Goal: Transaction & Acquisition: Book appointment/travel/reservation

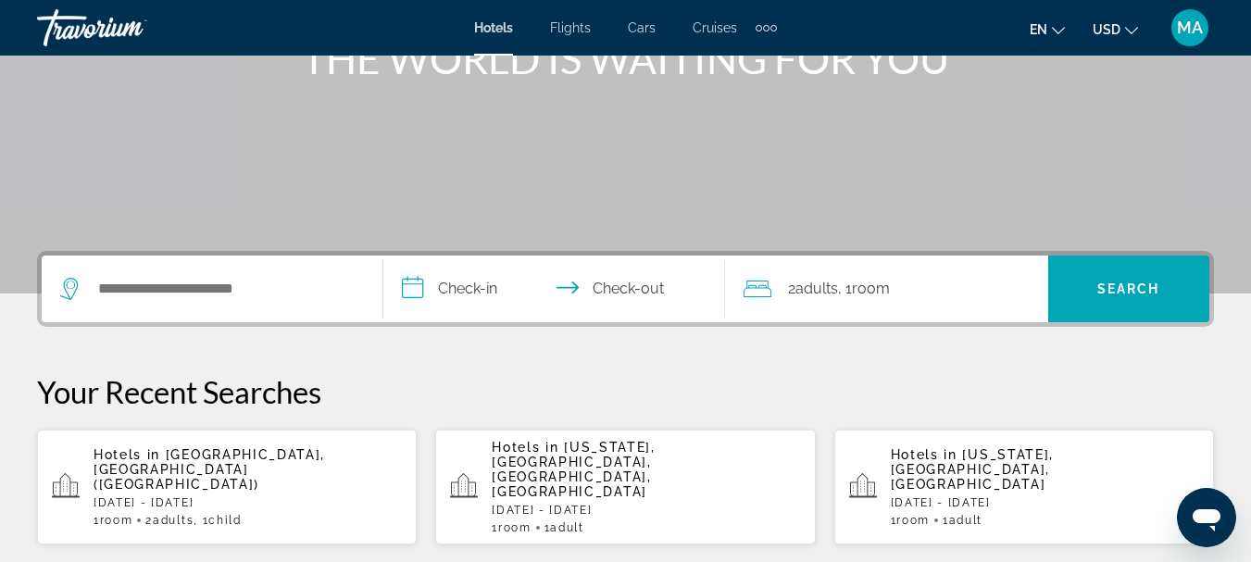
scroll to position [278, 0]
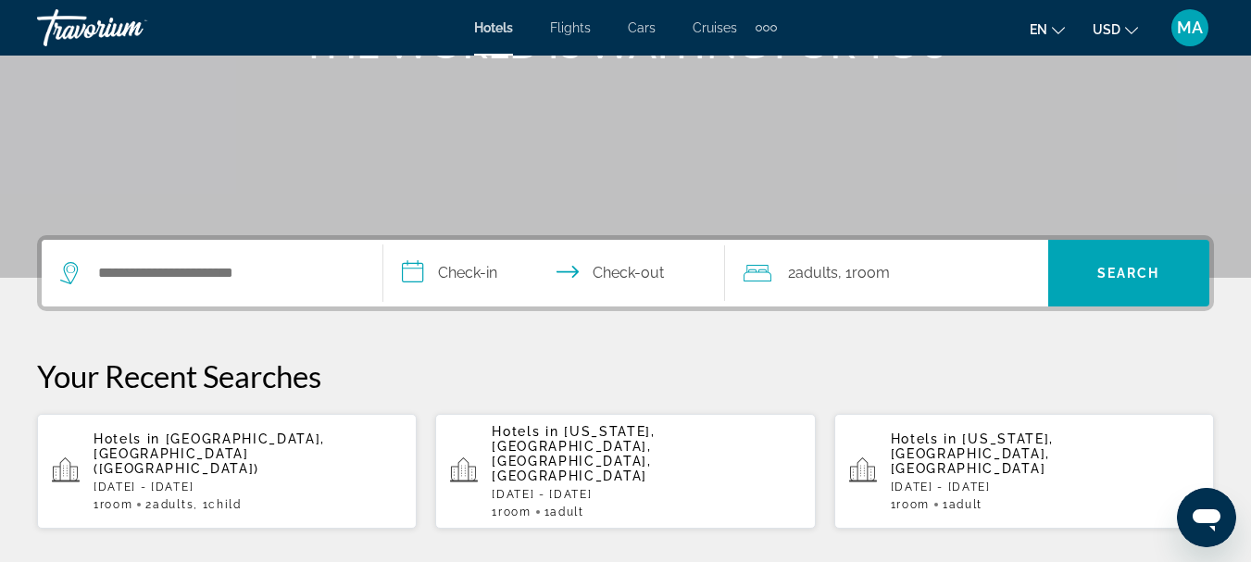
click at [284, 443] on span "[GEOGRAPHIC_DATA], [GEOGRAPHIC_DATA] ([GEOGRAPHIC_DATA])" at bounding box center [210, 454] width 232 height 44
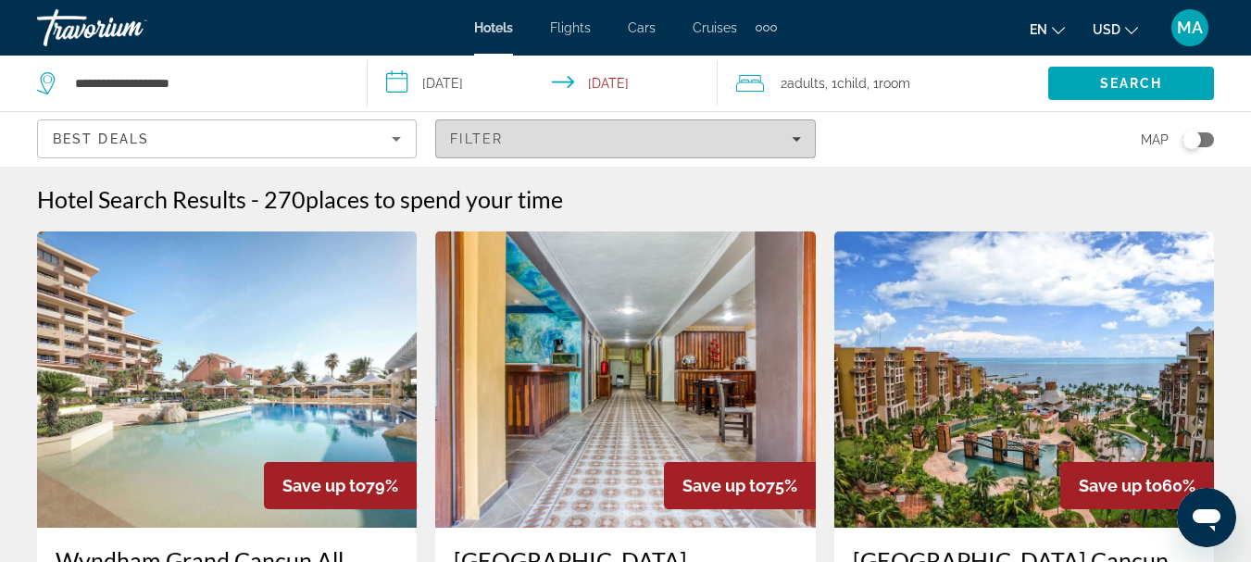
click at [560, 141] on div "Filter" at bounding box center [625, 139] width 350 height 15
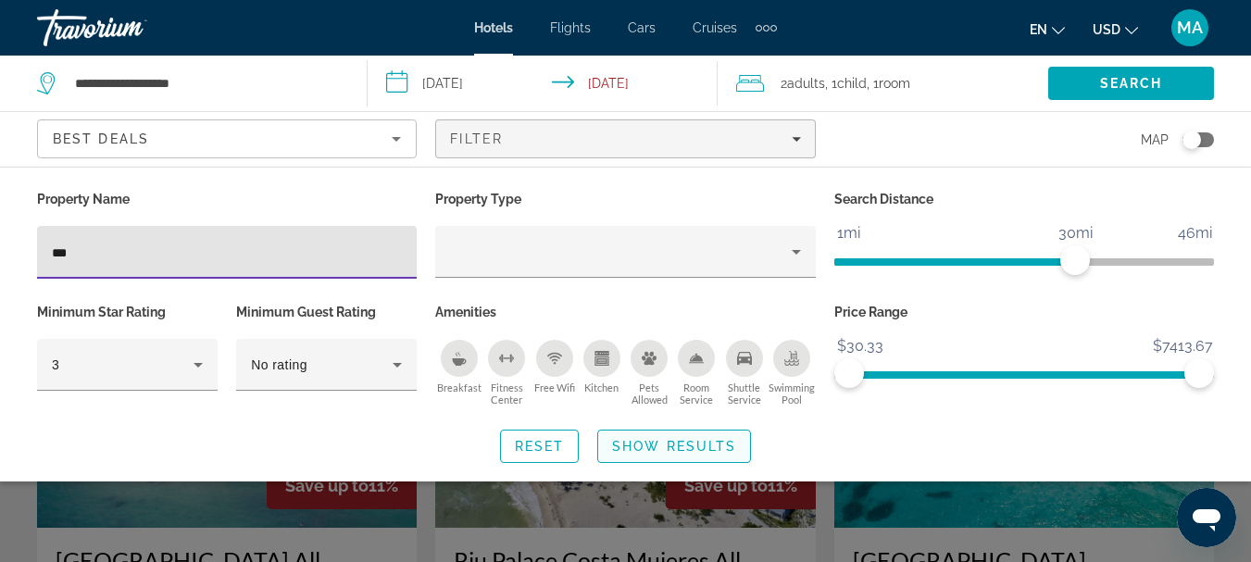
type input "***"
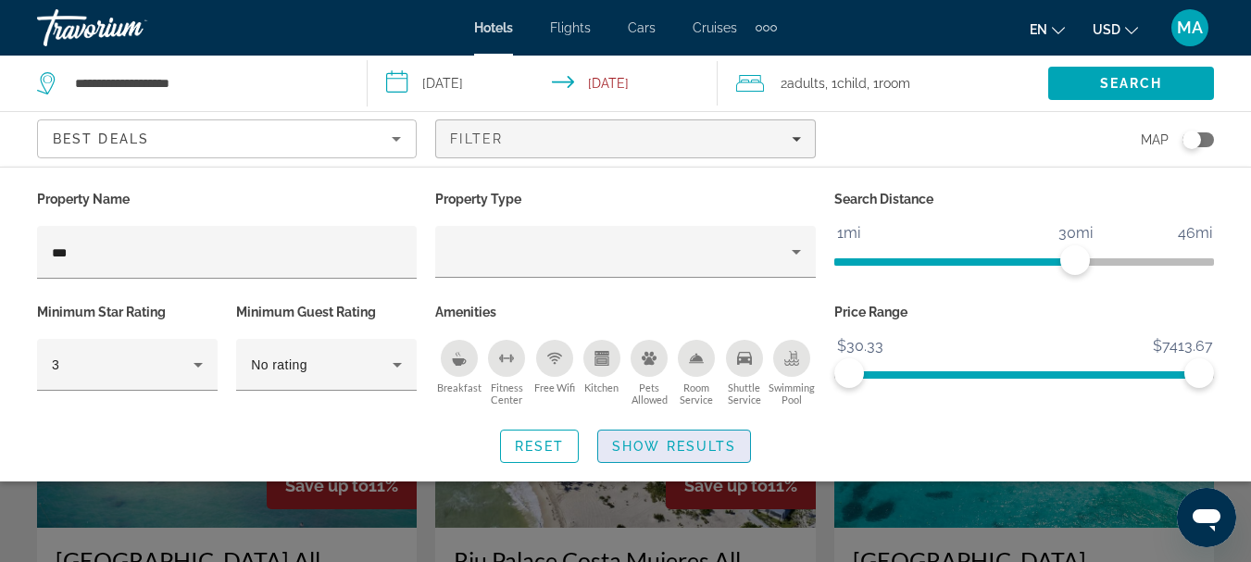
click at [625, 451] on span "Show Results" at bounding box center [674, 446] width 124 height 15
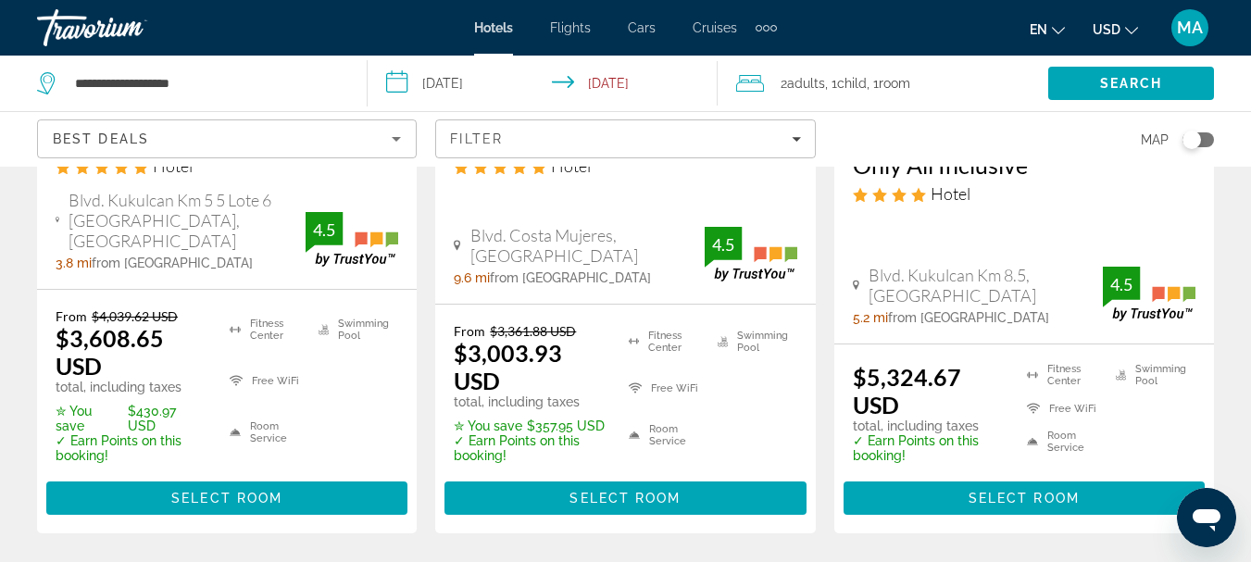
scroll to position [556, 0]
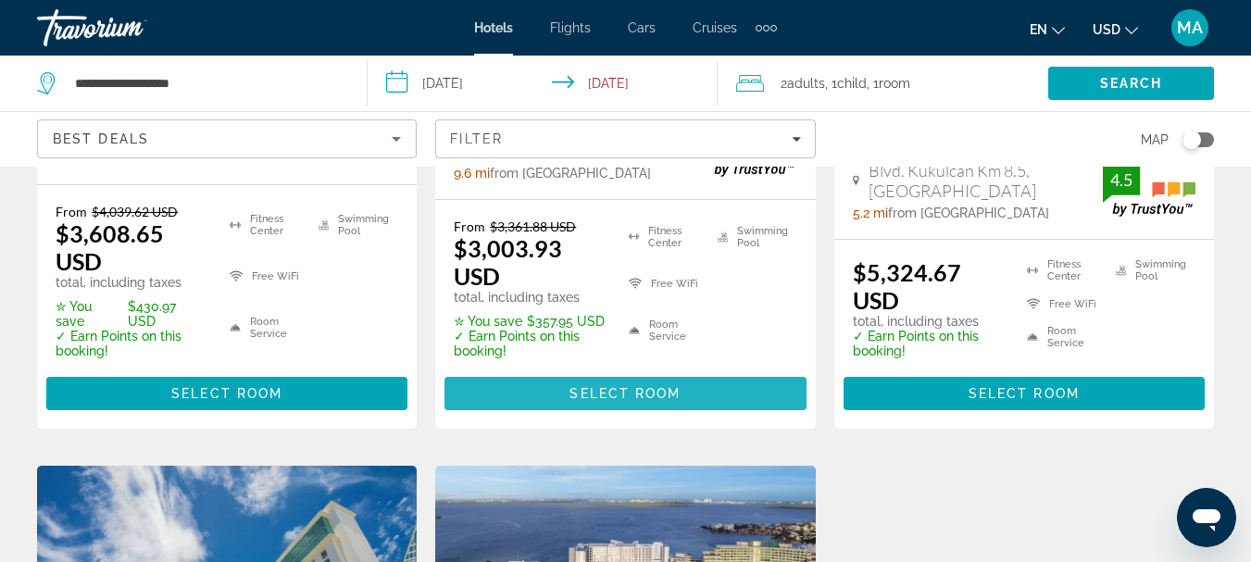
click at [617, 386] on span "Select Room" at bounding box center [625, 393] width 111 height 15
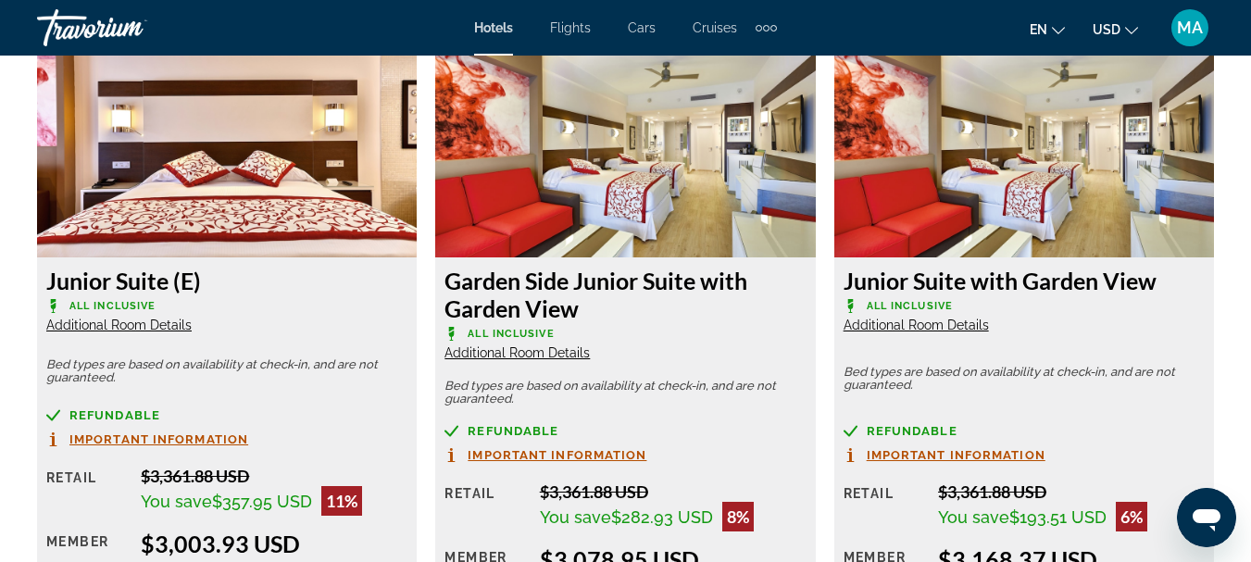
scroll to position [2924, 0]
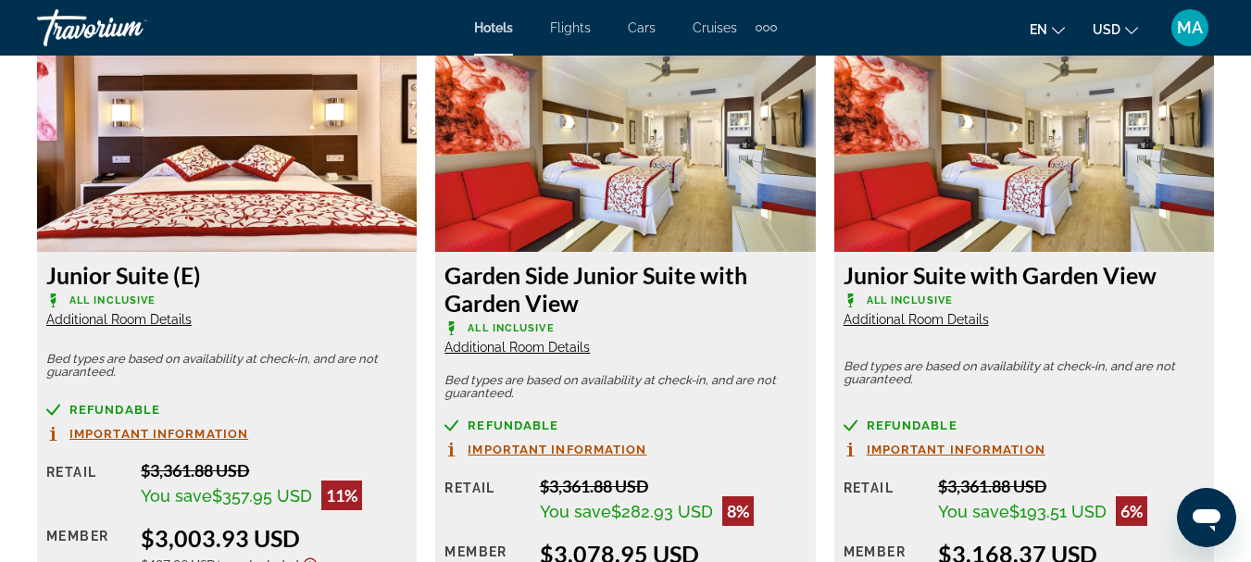
click at [19, 265] on div "Overview Type Hotel Address Blvd. [GEOGRAPHIC_DATA], [GEOGRAPHIC_DATA] Descript…" at bounding box center [625, 539] width 1251 height 4870
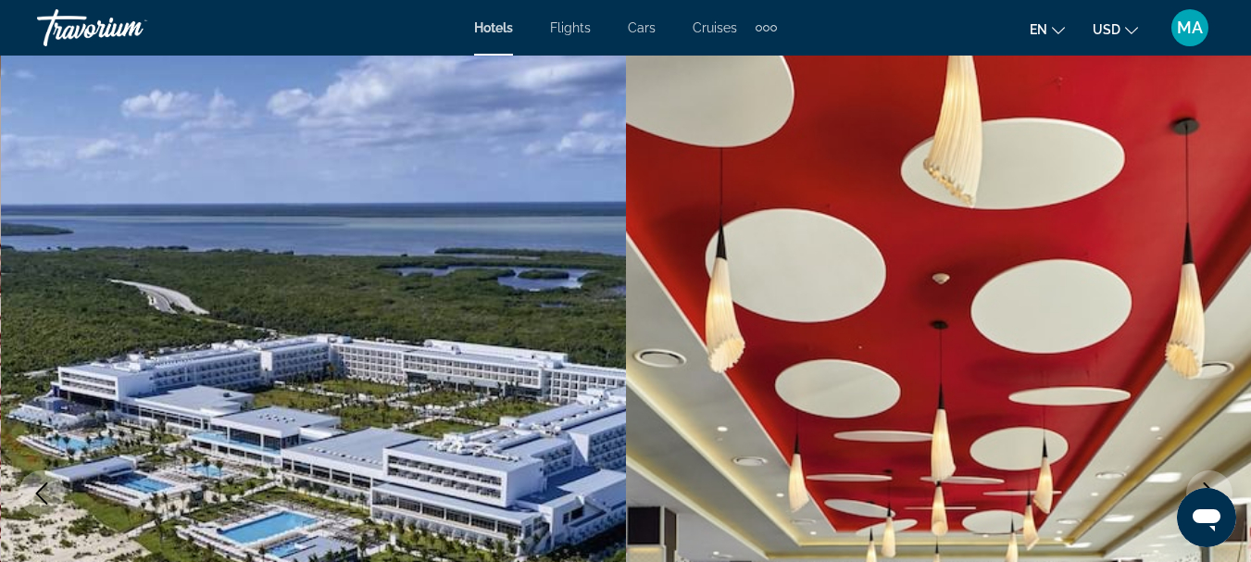
scroll to position [0, 0]
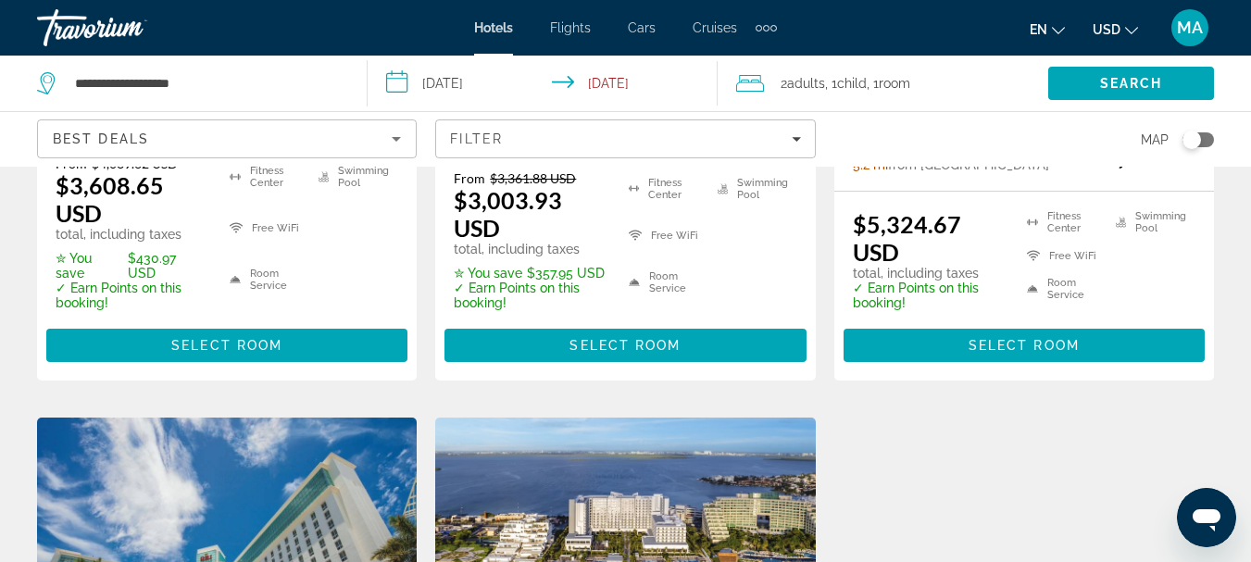
scroll to position [607, 0]
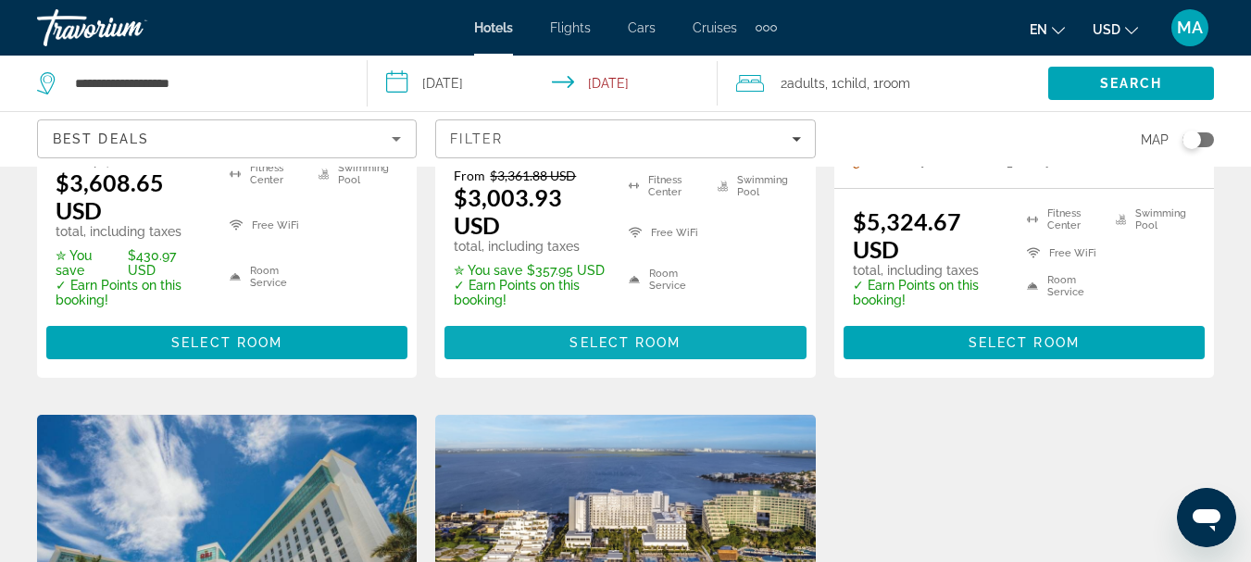
click at [523, 321] on span "Main content" at bounding box center [625, 343] width 361 height 44
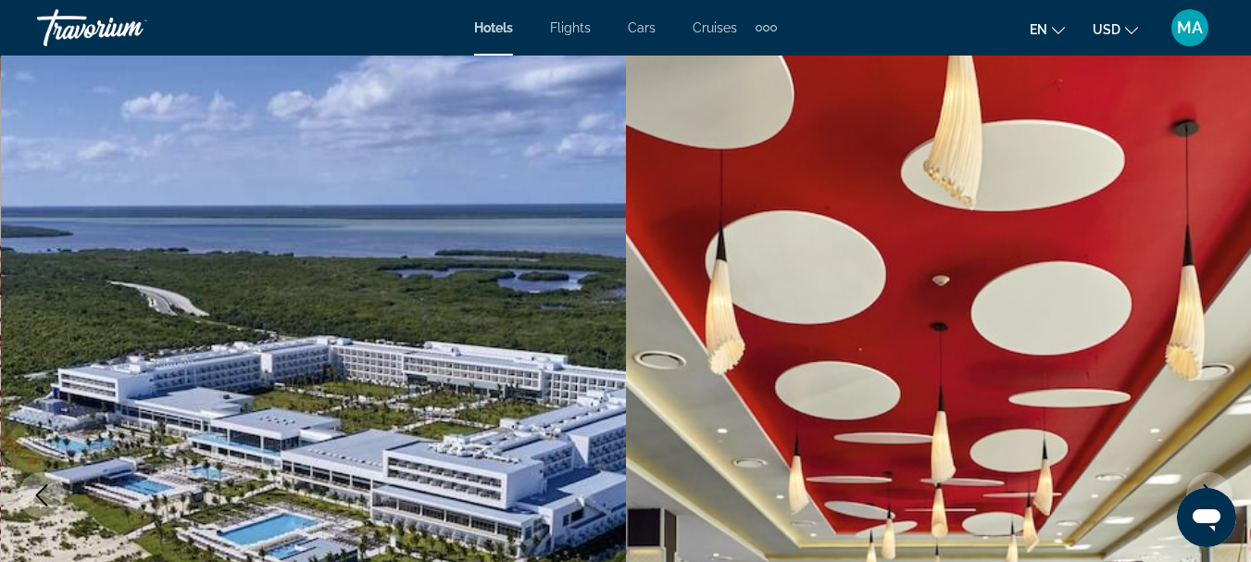
click at [523, 308] on img "Main content" at bounding box center [314, 496] width 626 height 880
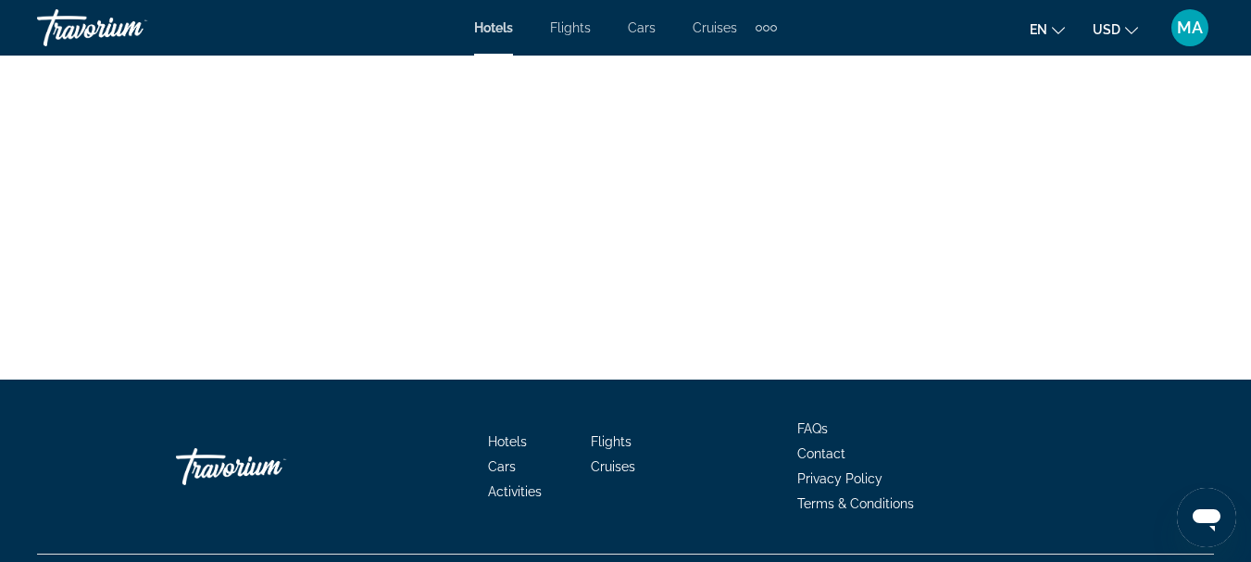
scroll to position [4903, 0]
